Goal: Check status: Check status

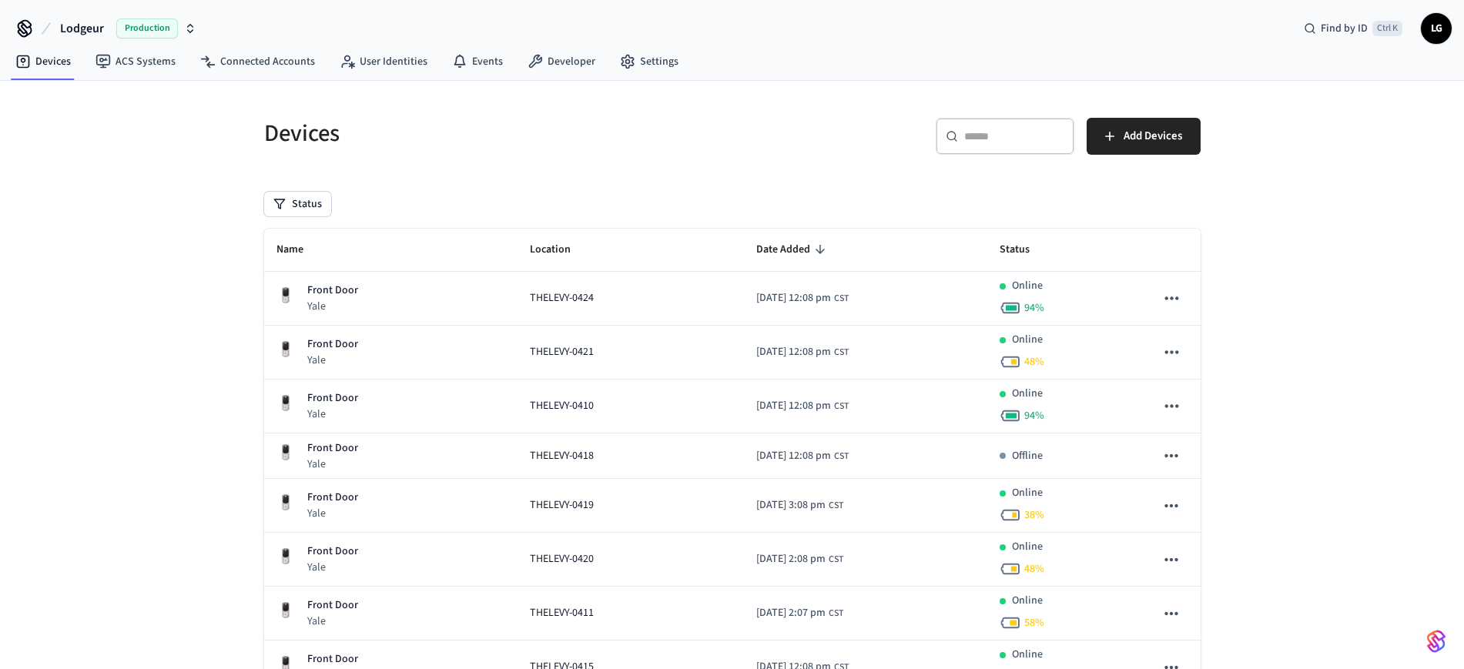
click at [1011, 146] on div "​ ​" at bounding box center [1005, 136] width 139 height 37
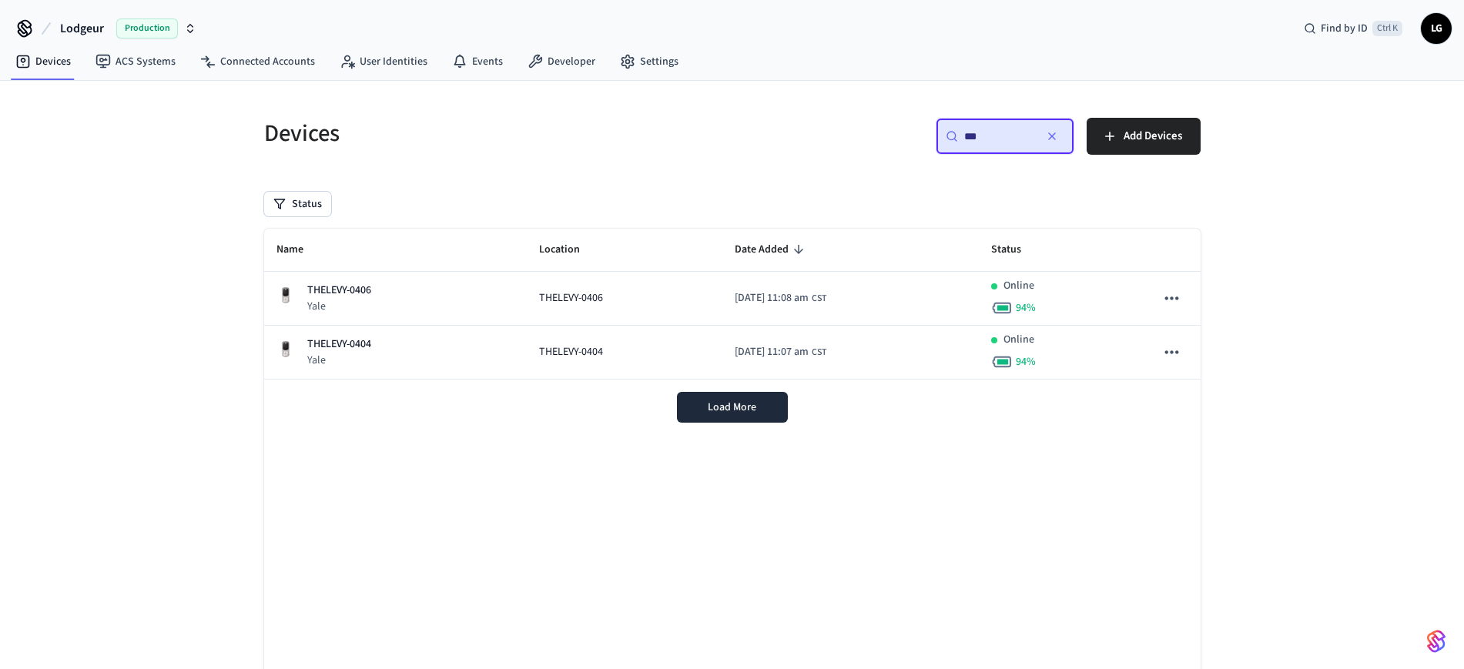
type input "***"
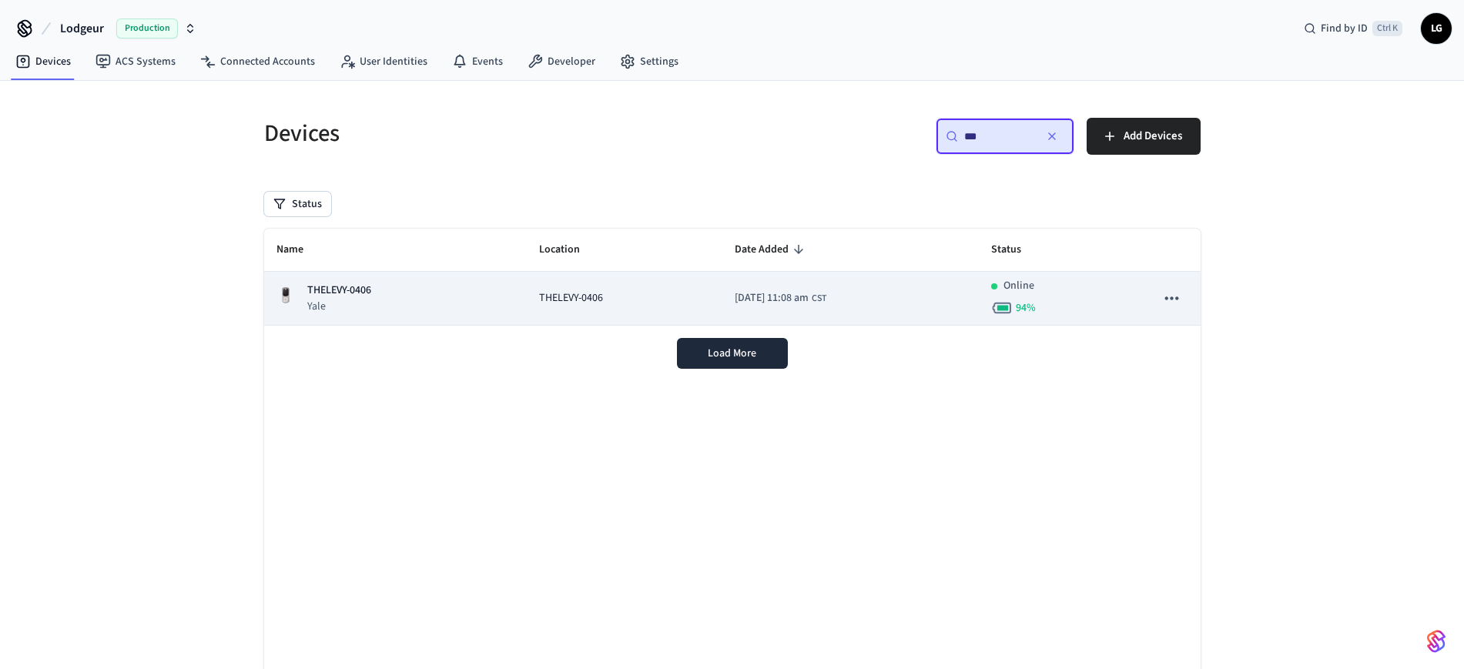
click at [391, 300] on div "THELEVY-0406 [GEOGRAPHIC_DATA]" at bounding box center [396, 299] width 239 height 32
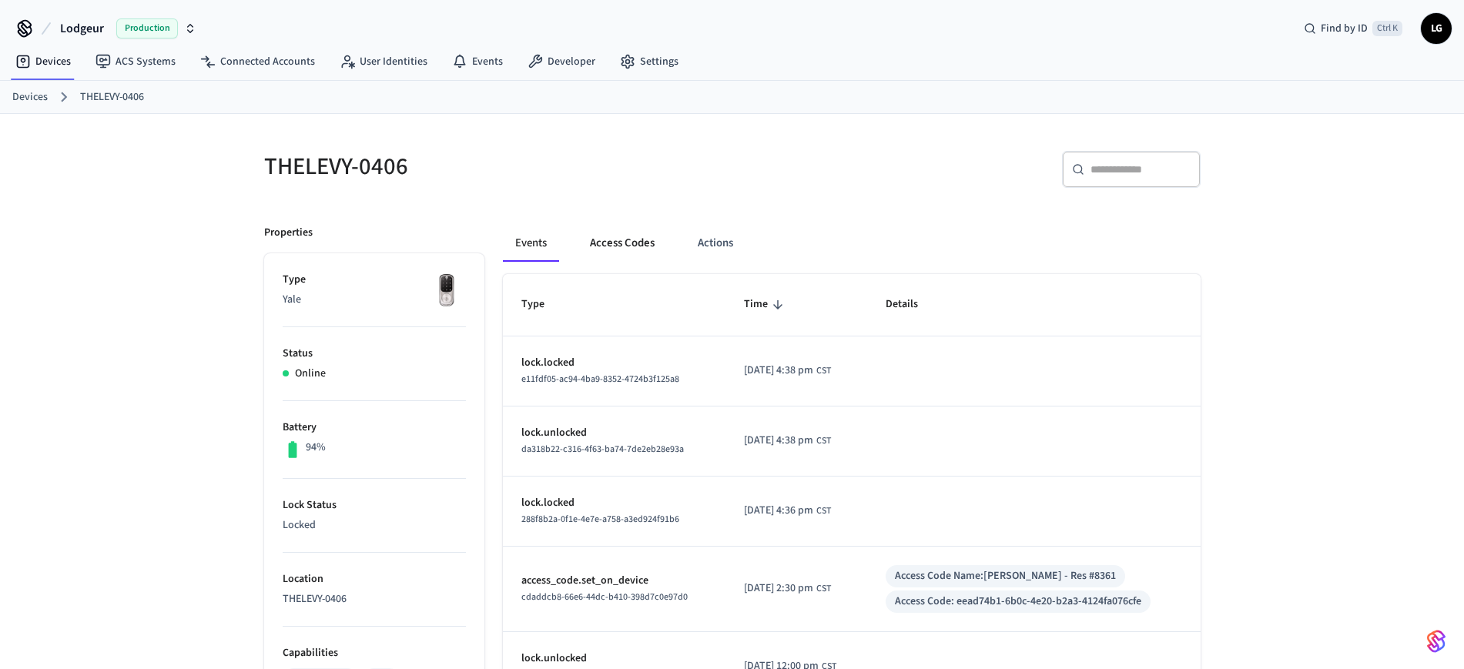
click at [631, 246] on button "Access Codes" at bounding box center [622, 243] width 89 height 37
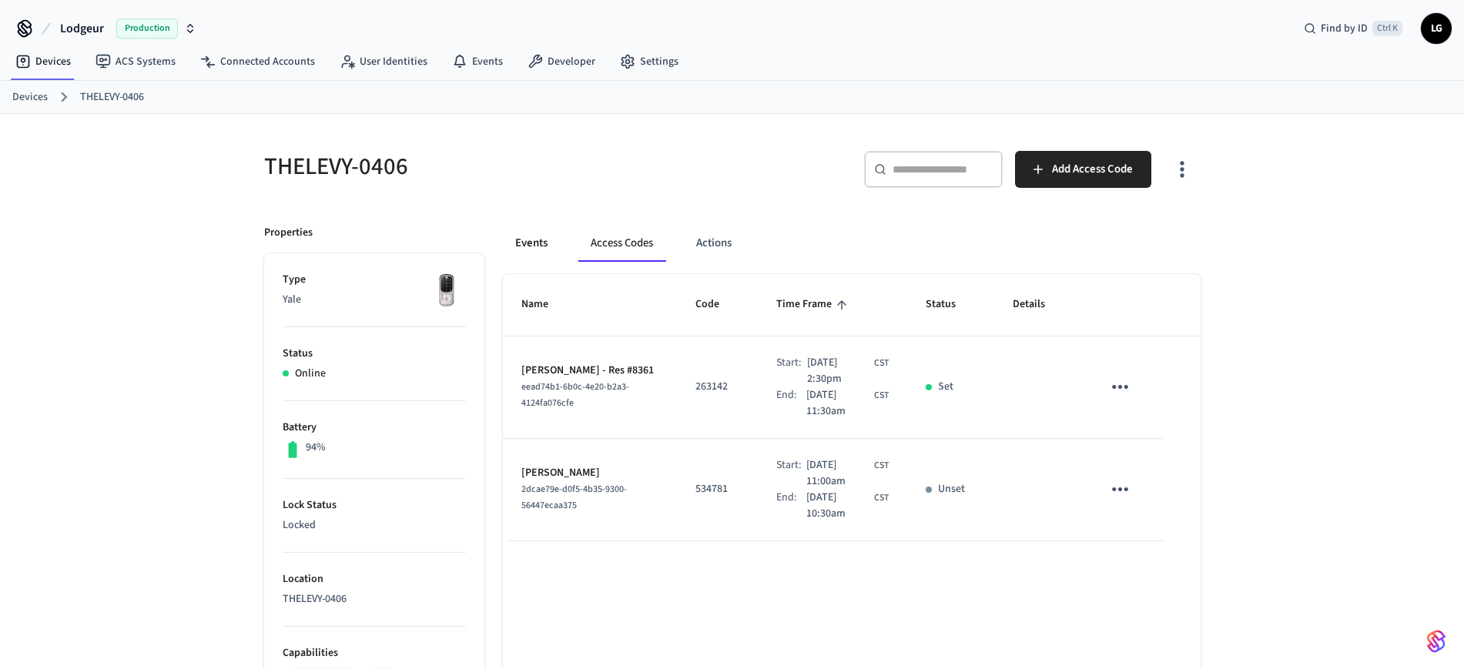
click at [532, 247] on button "Events" at bounding box center [531, 243] width 57 height 37
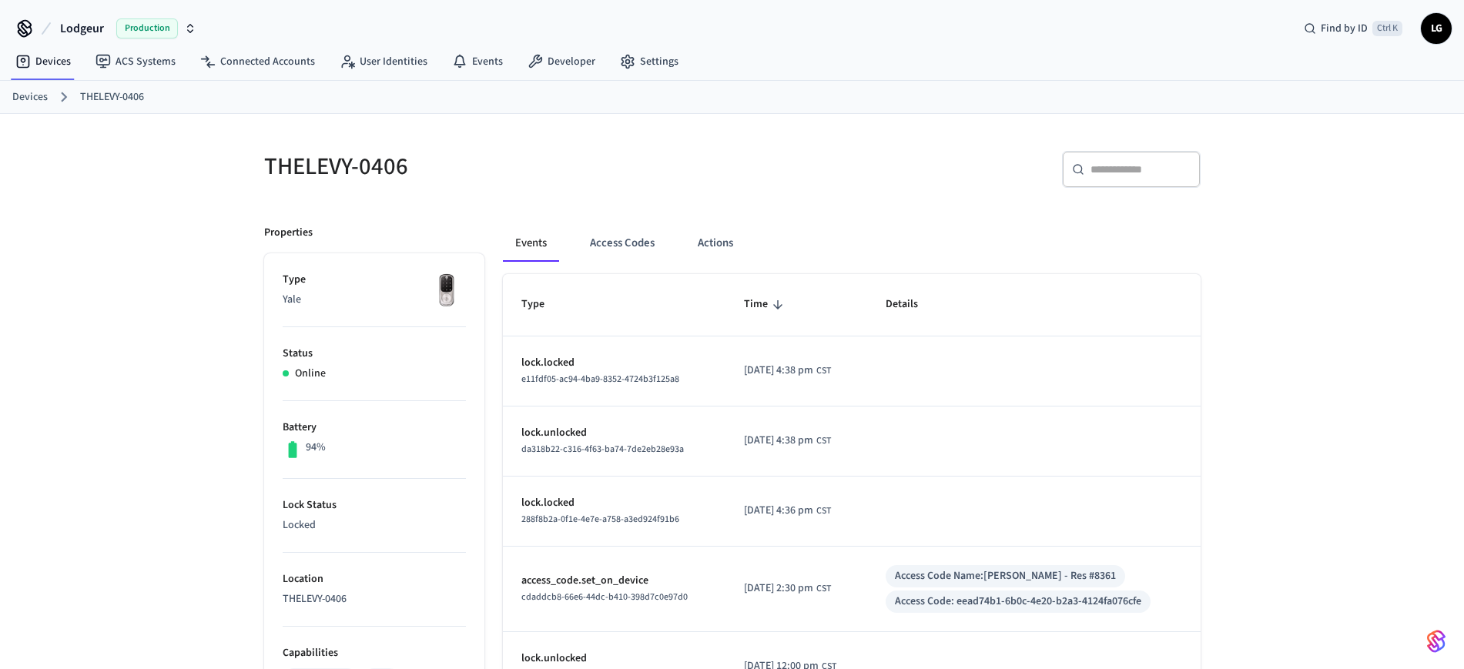
scroll to position [96, 0]
